Goal: Task Accomplishment & Management: Use online tool/utility

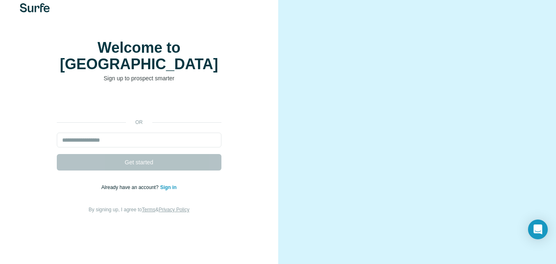
click at [278, 11] on div at bounding box center [417, 127] width 278 height 286
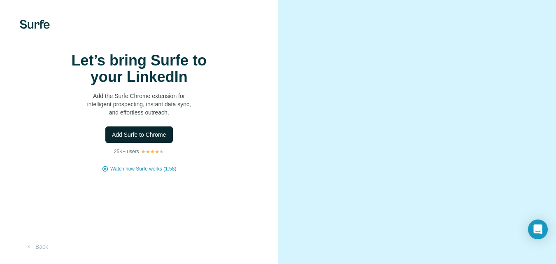
click at [144, 139] on span "Add Surfe to Chrome" at bounding box center [139, 134] width 54 height 8
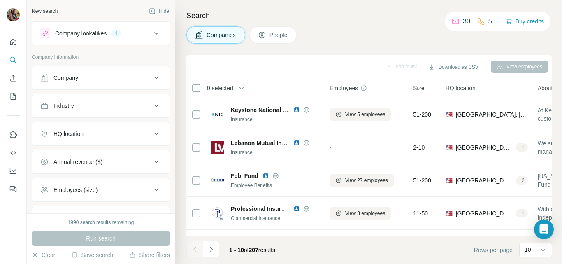
click at [364, 24] on div "Search Companies People Add to list Download as CSV View employees 0 selected C…" at bounding box center [368, 132] width 387 height 264
click at [215, 249] on icon "Navigate to next page" at bounding box center [211, 249] width 8 height 8
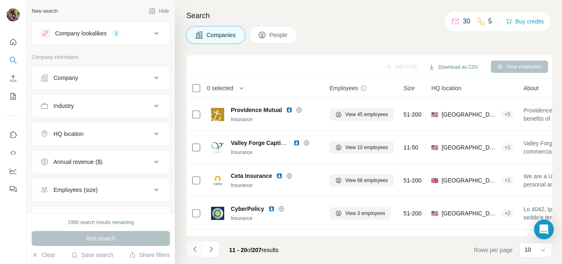
click at [194, 248] on icon "Navigate to previous page" at bounding box center [195, 249] width 8 height 8
